Goal: Task Accomplishment & Management: Complete application form

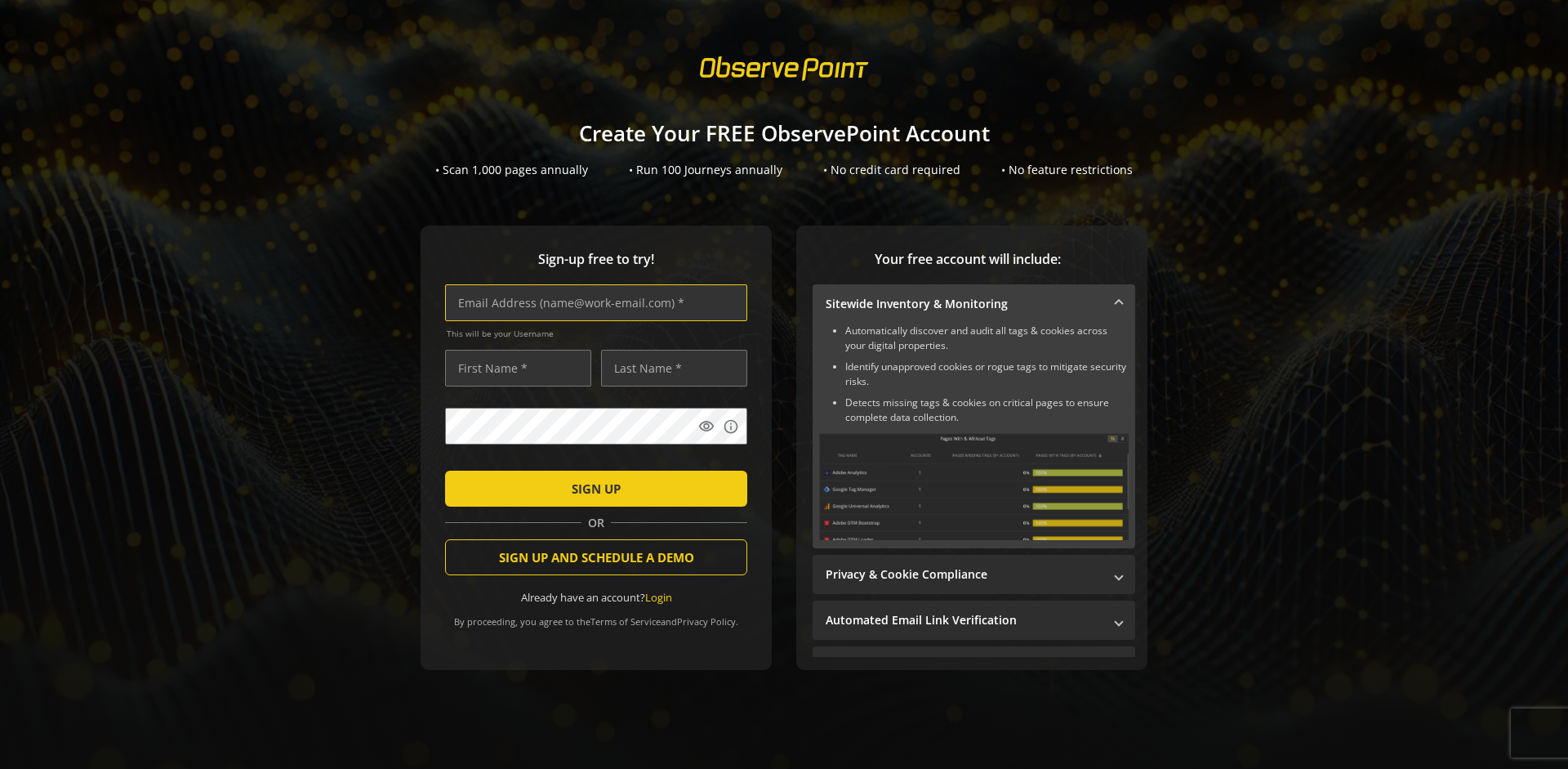
click at [592, 302] on input "text" at bounding box center [596, 302] width 302 height 36
type input "[EMAIL_ADDRESS][DOMAIN_NAME]"
click at [514, 368] on input "text" at bounding box center [518, 368] width 146 height 36
type input "Test"
click at [670, 368] on input "text" at bounding box center [673, 368] width 146 height 36
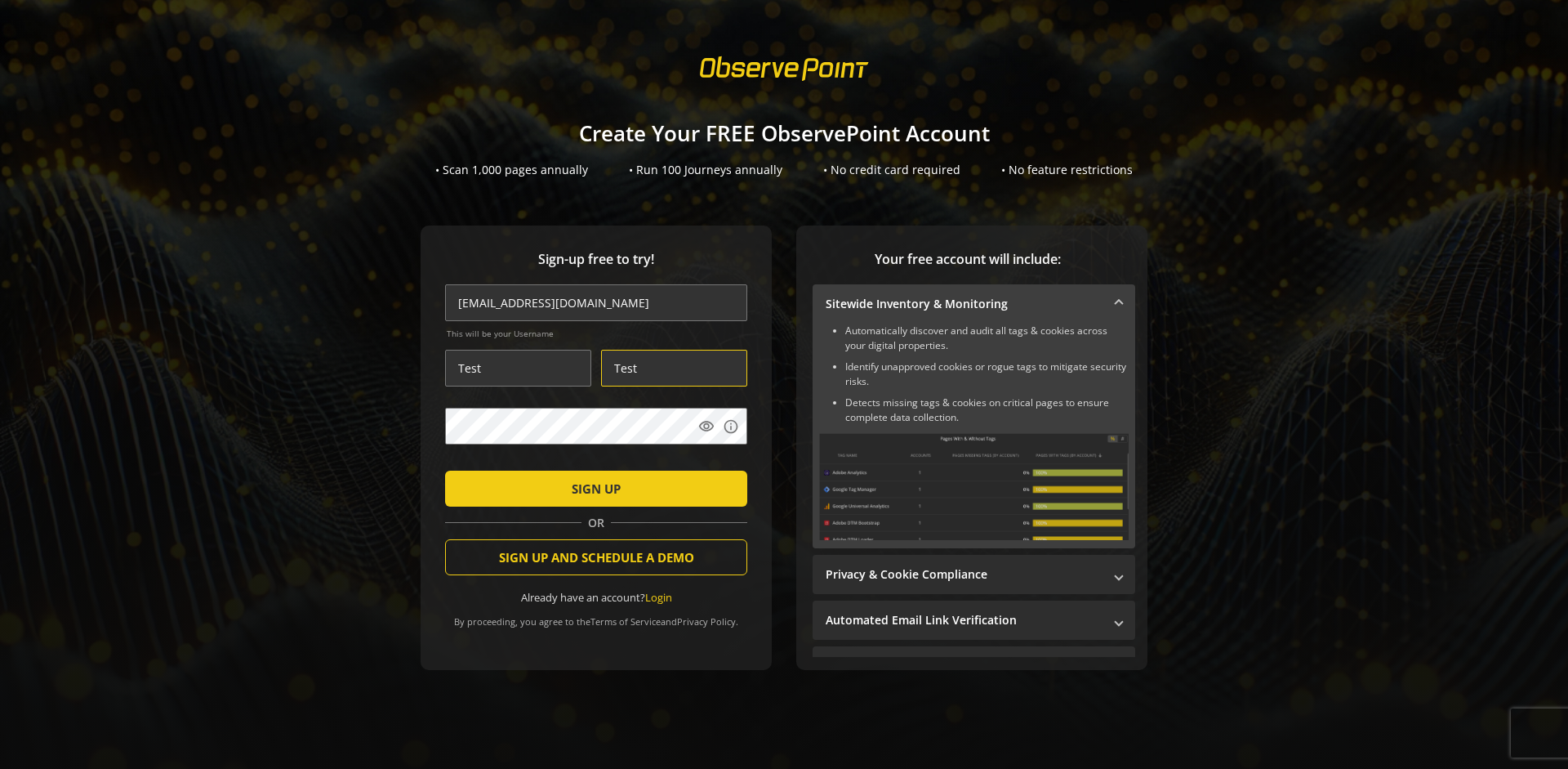
type input "Test"
click at [592, 488] on span "SIGN UP" at bounding box center [596, 489] width 49 height 30
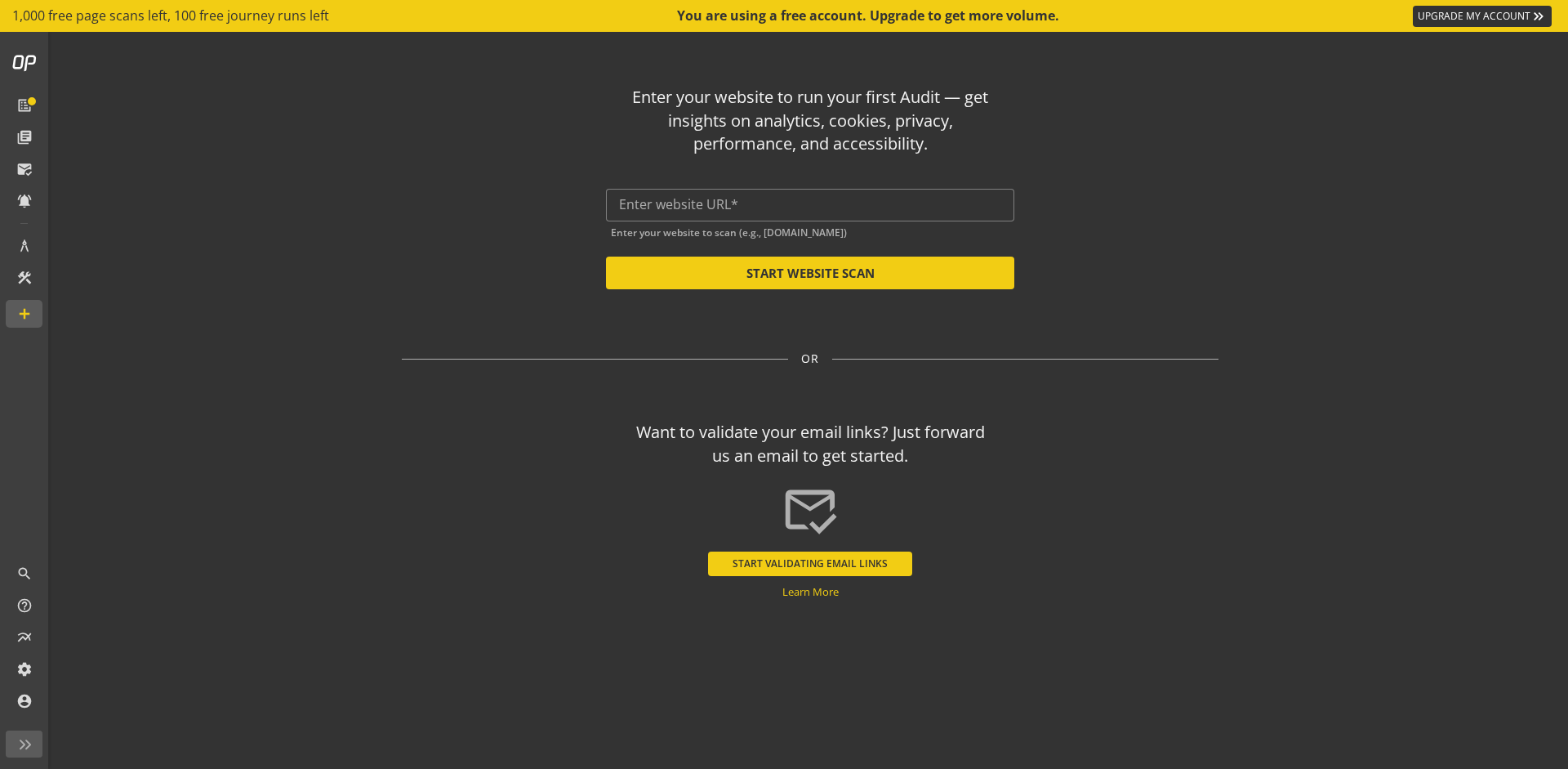
click at [811, 563] on button "START VALIDATING EMAIL LINKS" at bounding box center [810, 564] width 204 height 24
